Goal: Task Accomplishment & Management: Manage account settings

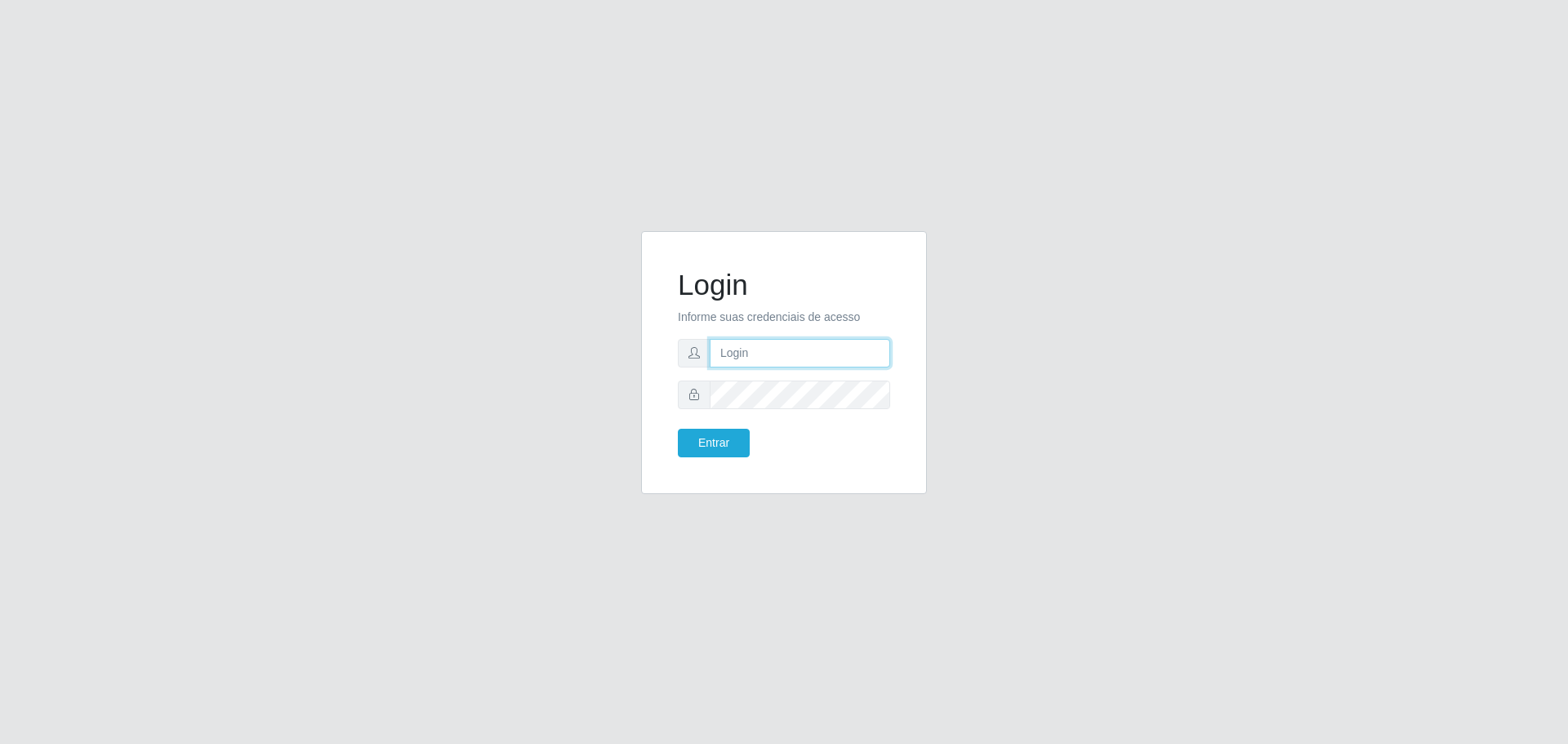
type input "[EMAIL_ADDRESS][DOMAIN_NAME]"
click at [736, 442] on button "Entrar" at bounding box center [714, 443] width 71 height 28
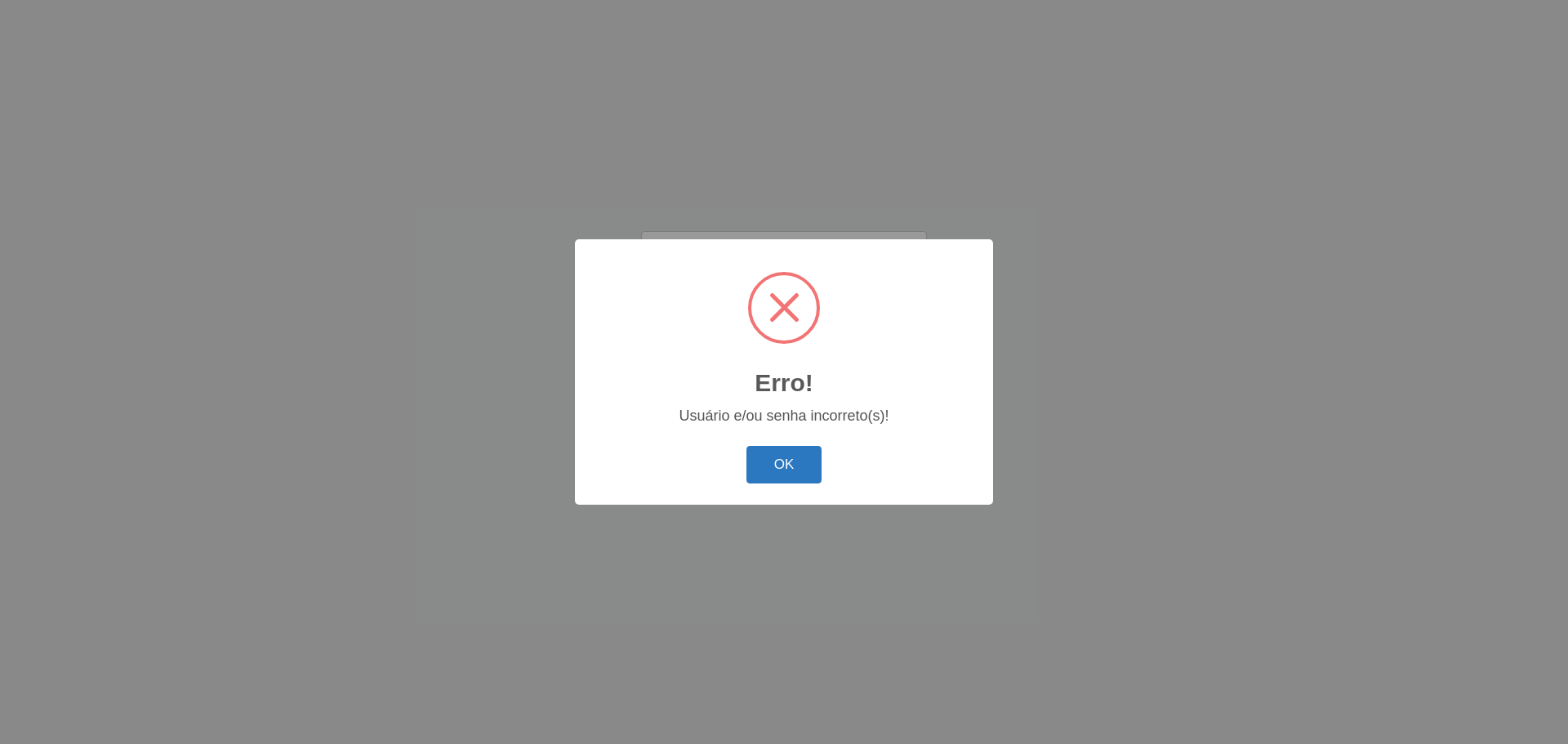
click at [777, 470] on button "OK" at bounding box center [784, 465] width 76 height 38
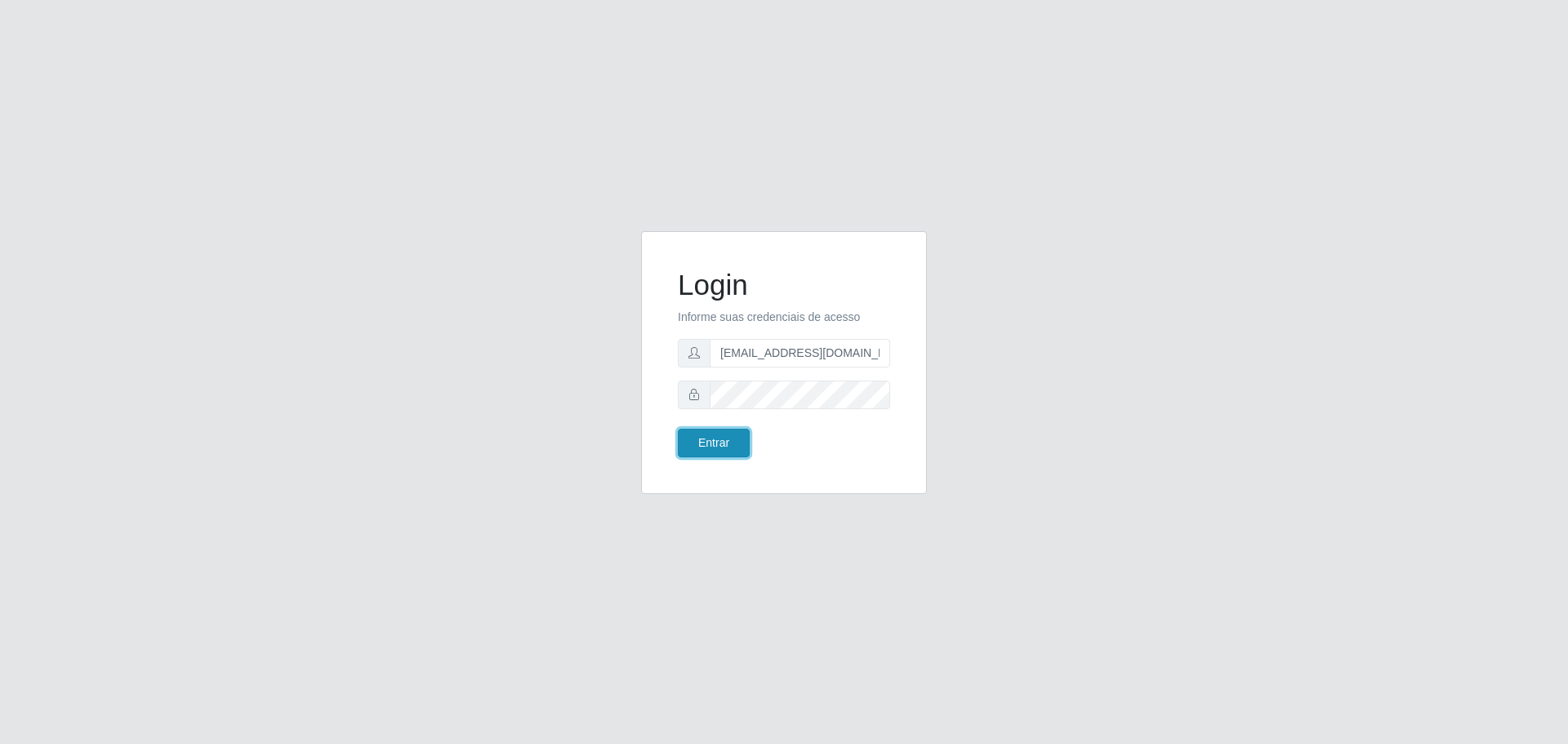
click at [730, 439] on button "Entrar" at bounding box center [714, 443] width 71 height 28
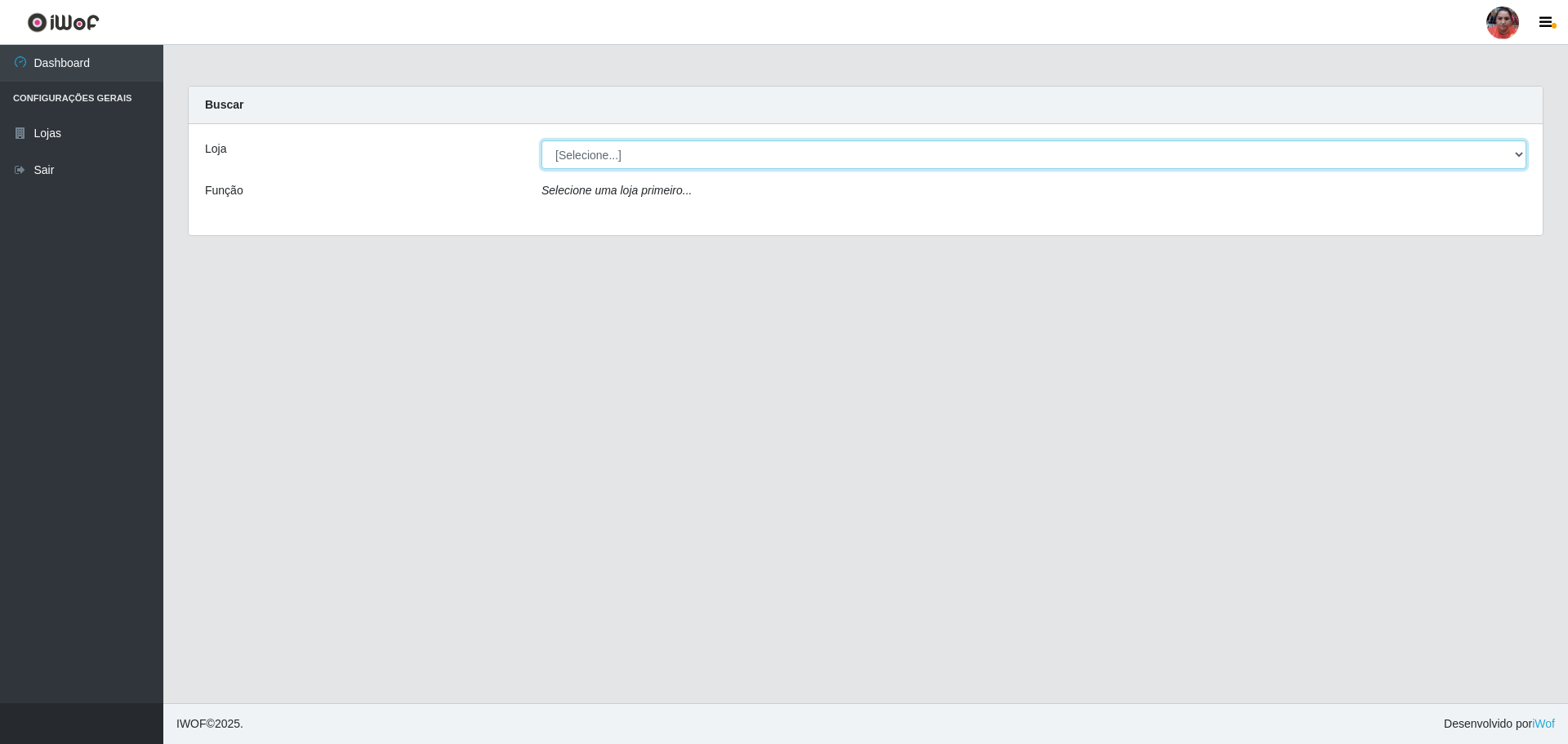
click at [1518, 154] on select "[Selecione...] Mar Vermelho - Loja 05" at bounding box center [1034, 154] width 985 height 28
select select "252"
click at [542, 140] on select "[Selecione...] Mar Vermelho - Loja 05" at bounding box center [1034, 154] width 985 height 28
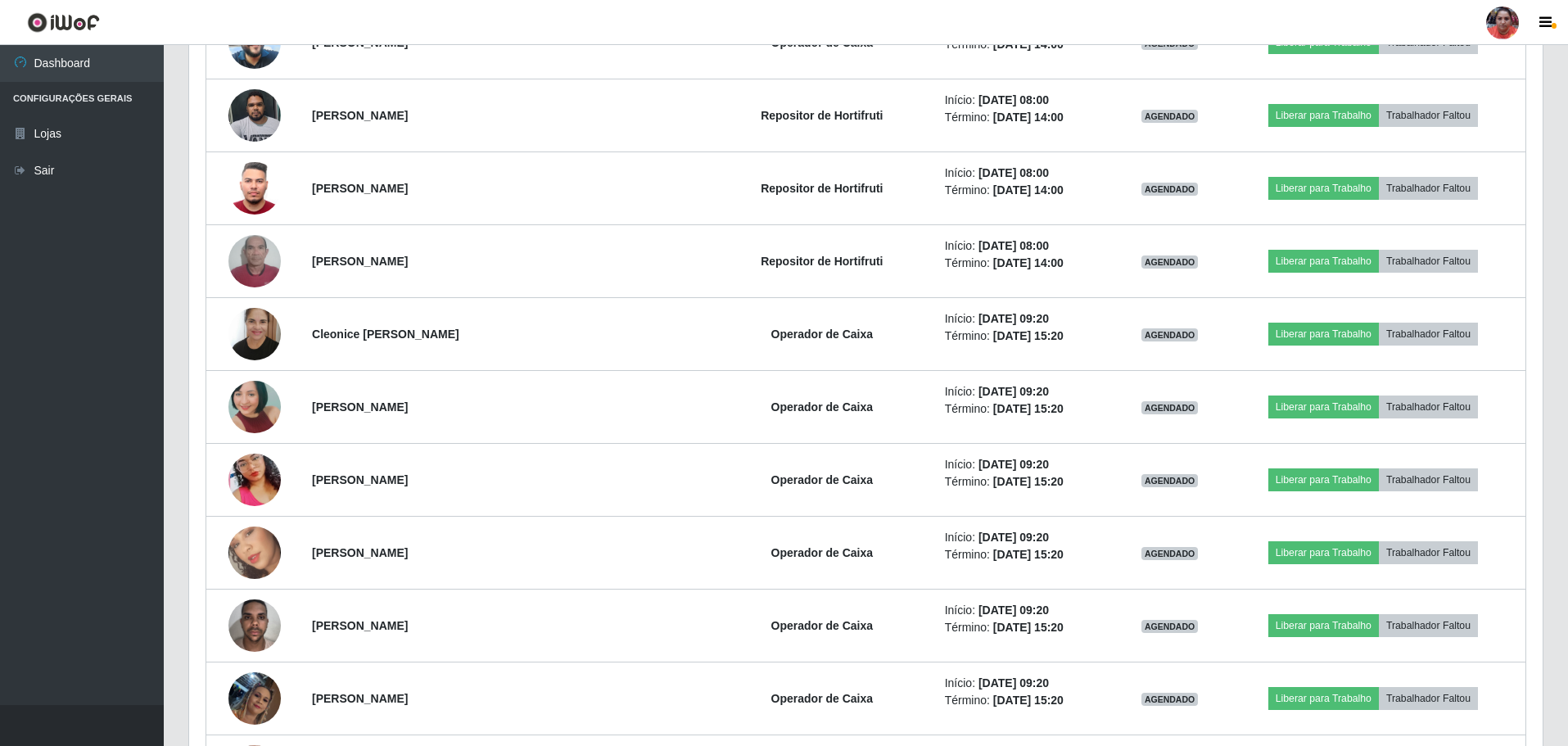
scroll to position [1295, 0]
click at [52, 170] on link "Sair" at bounding box center [82, 171] width 164 height 37
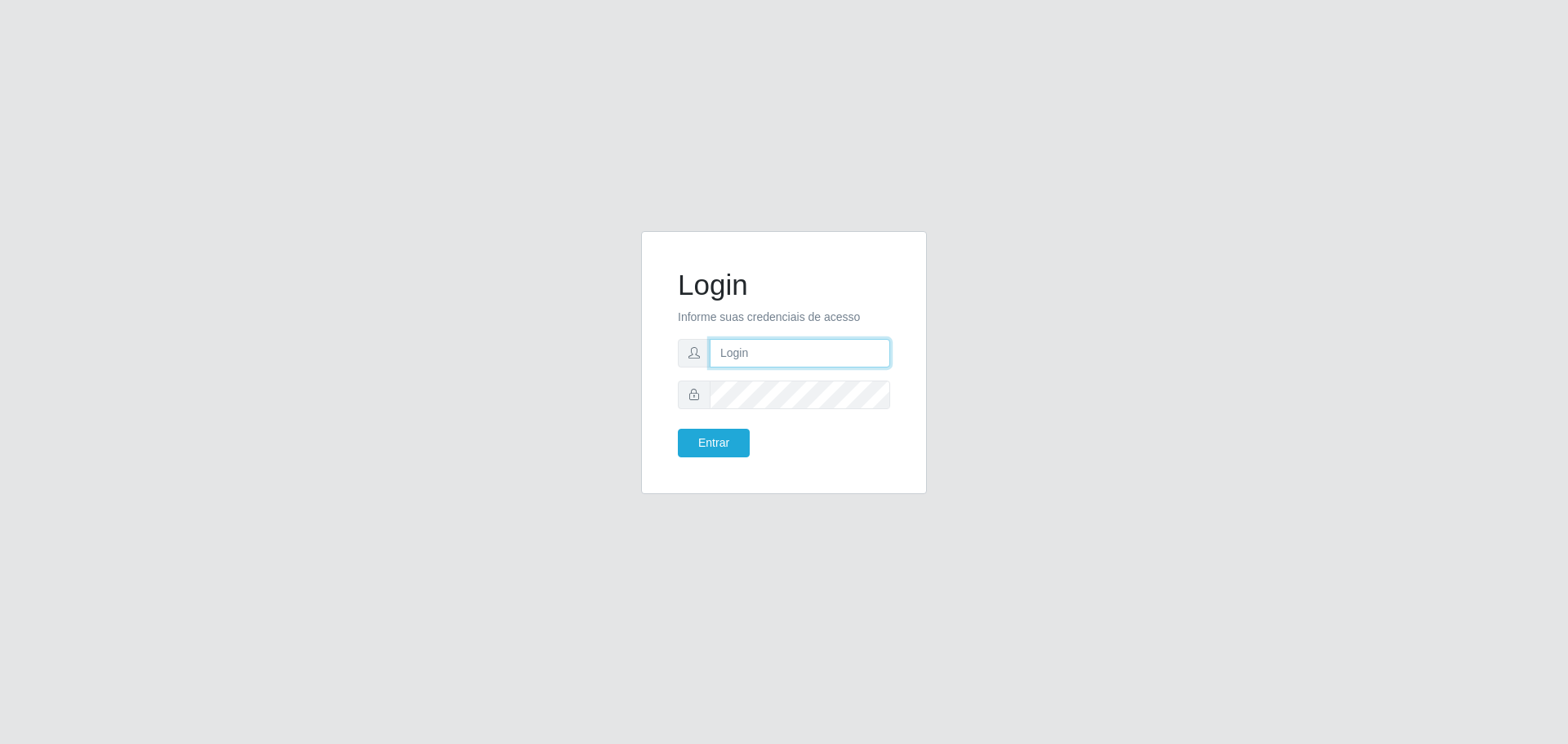
type input "[EMAIL_ADDRESS][DOMAIN_NAME]"
